Goal: Navigation & Orientation: Find specific page/section

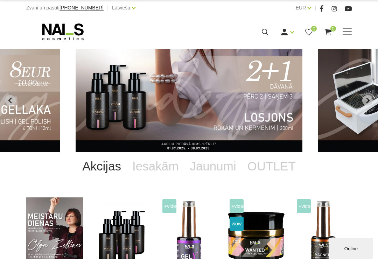
click at [257, 169] on link "OUTLET" at bounding box center [271, 166] width 59 height 28
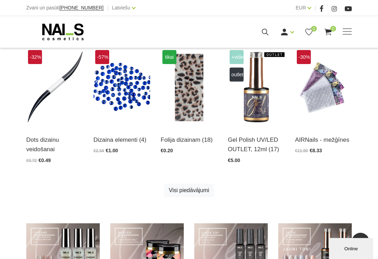
scroll to position [302, 0]
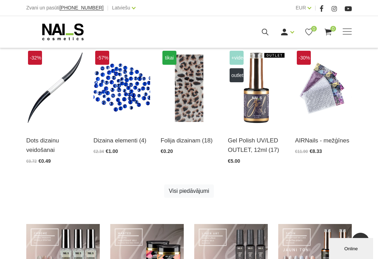
click at [180, 193] on link "Visi piedāvājumi" at bounding box center [188, 190] width 49 height 13
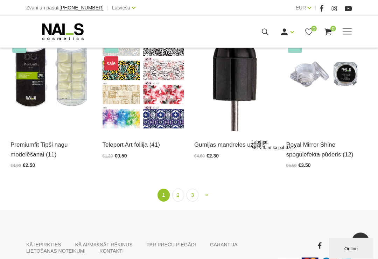
scroll to position [1017, 0]
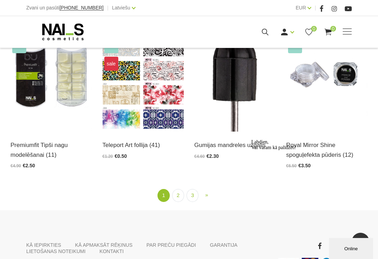
click at [182, 195] on link "2" at bounding box center [178, 195] width 12 height 13
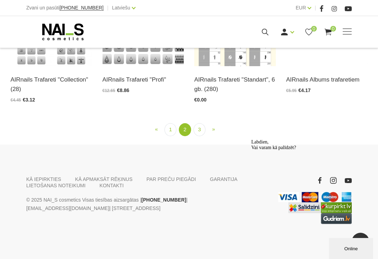
scroll to position [986, 0]
click at [201, 136] on link "3" at bounding box center [200, 129] width 12 height 13
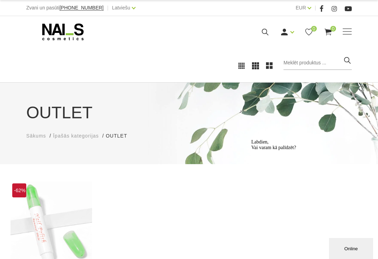
click at [349, 23] on div "Manikīrs Gēllakas Bāzes, topi un praimeri Gēlu sistēmas Dizaina sistēmas Dažādi…" at bounding box center [189, 31] width 378 height 31
click at [351, 34] on span at bounding box center [347, 31] width 9 height 7
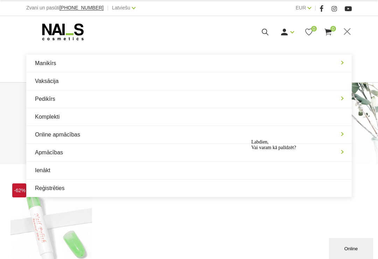
click at [56, 63] on link "Manikīrs" at bounding box center [188, 63] width 325 height 17
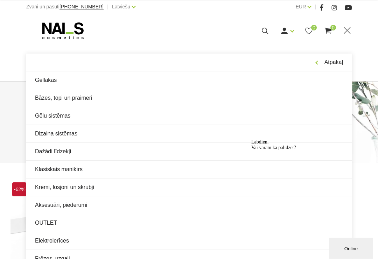
scroll to position [1, 0]
click at [41, 114] on link "Gēlu sistēmas" at bounding box center [188, 115] width 325 height 17
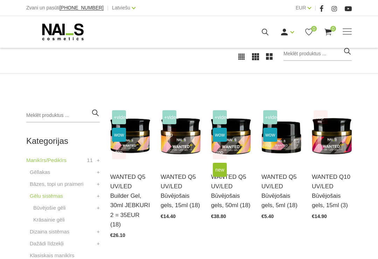
scroll to position [108, 0]
